Goal: Go to known website: Access a specific website the user already knows

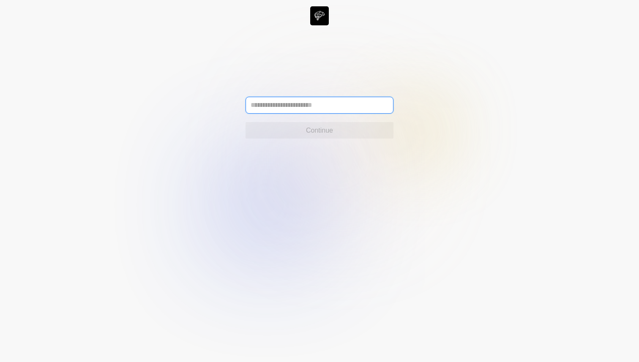
click at [320, 110] on input "text" at bounding box center [319, 105] width 148 height 17
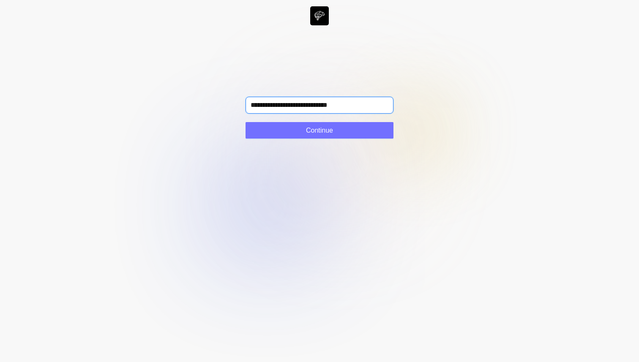
type input "**********"
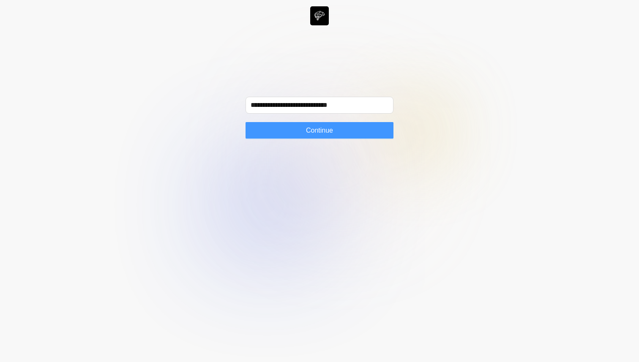
click at [376, 125] on button "Continue" at bounding box center [319, 130] width 148 height 17
